Goal: Information Seeking & Learning: Learn about a topic

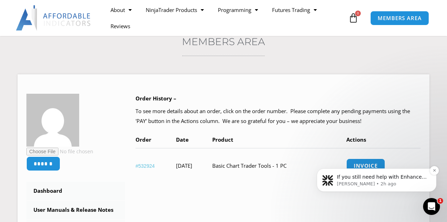
scroll to position [94, 0]
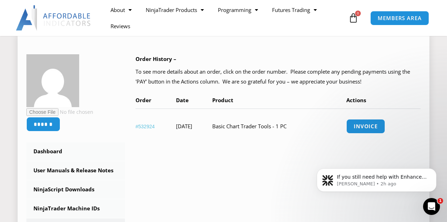
click at [284, 127] on td "Basic Chart Trader Tools - 1 PC" at bounding box center [279, 125] width 134 height 35
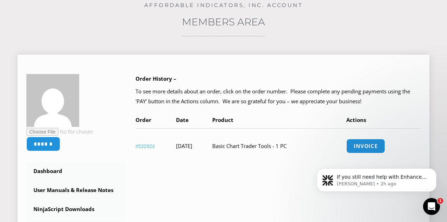
scroll to position [23, 0]
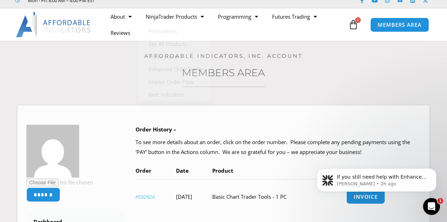
click at [64, 21] on img at bounding box center [54, 24] width 76 height 25
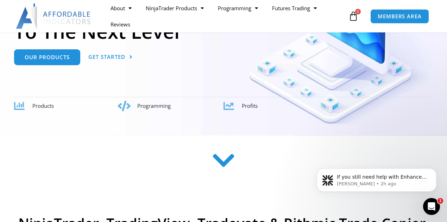
scroll to position [70, 0]
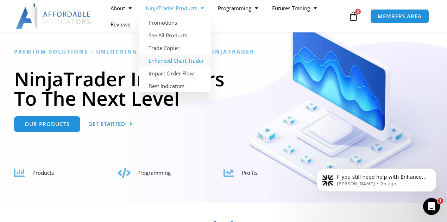
click at [187, 60] on link "Enhanced Chart Trader" at bounding box center [175, 60] width 72 height 13
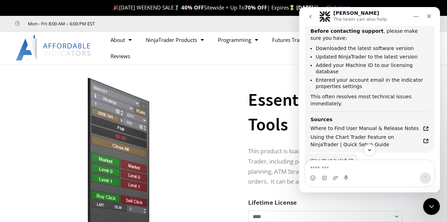
scroll to position [361, 0]
